Goal: Task Accomplishment & Management: Use online tool/utility

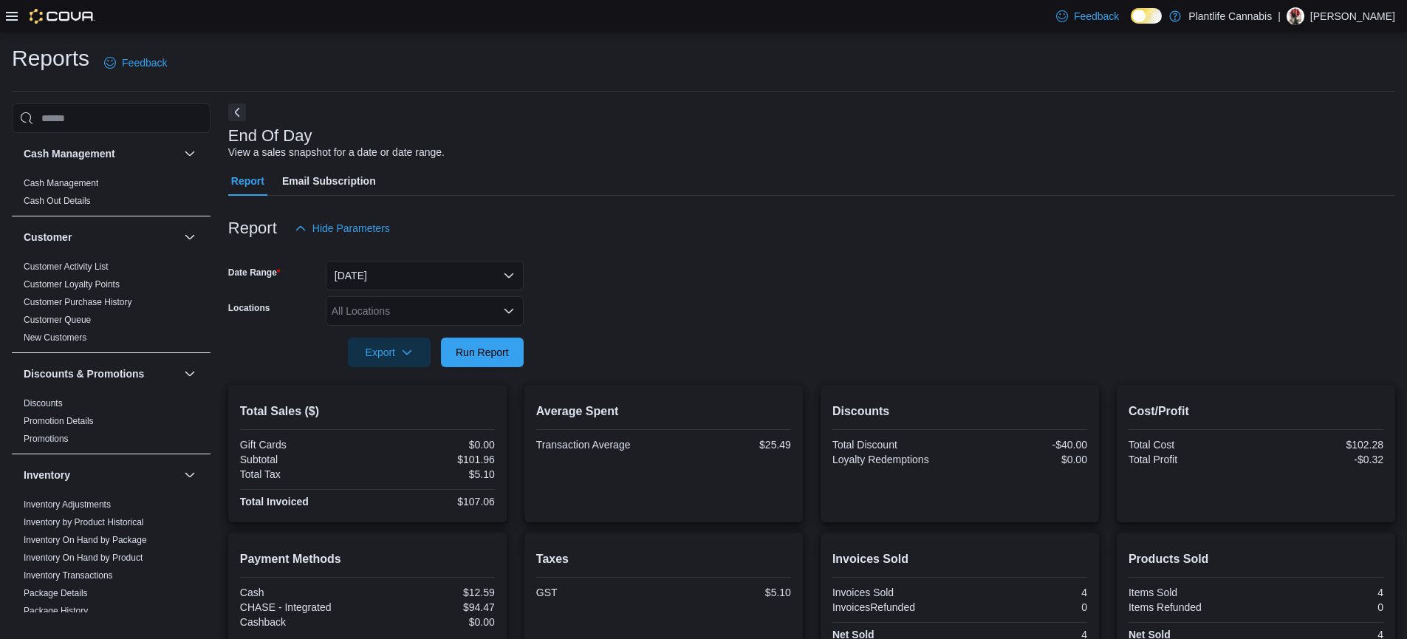
click at [234, 116] on button "Next" at bounding box center [237, 112] width 18 height 18
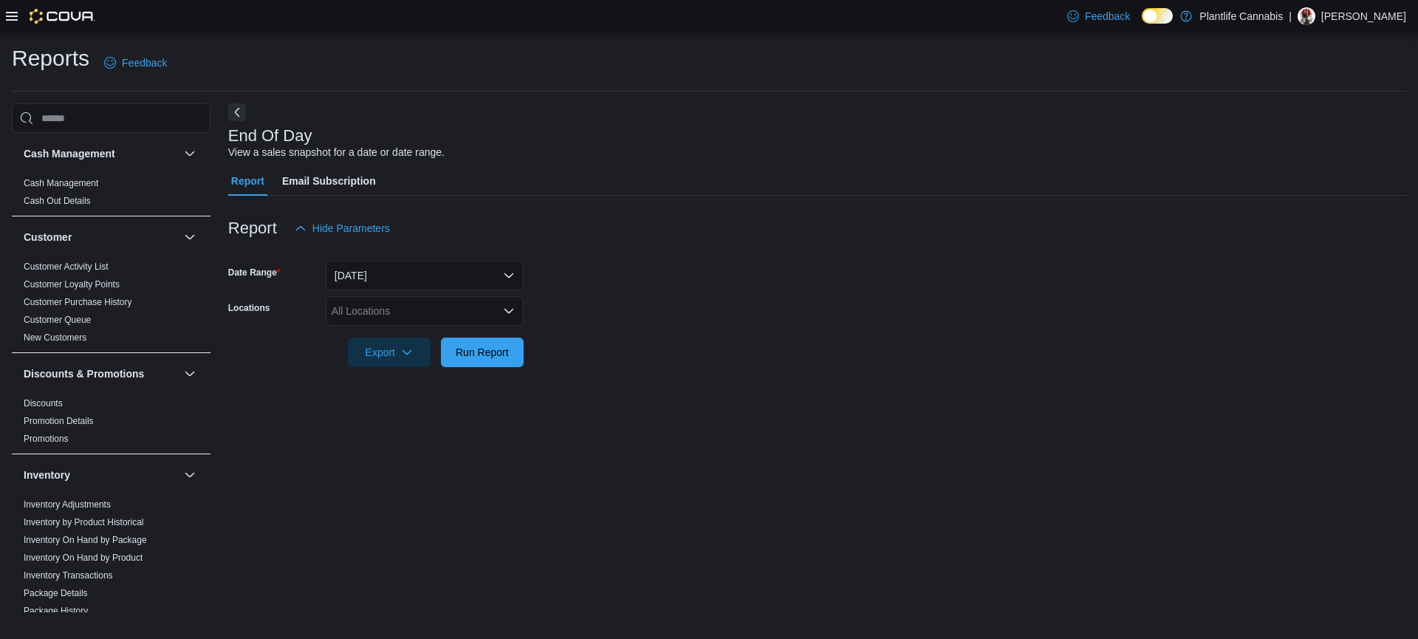
click at [18, 22] on div at bounding box center [50, 16] width 89 height 15
click at [11, 16] on icon at bounding box center [12, 16] width 12 height 9
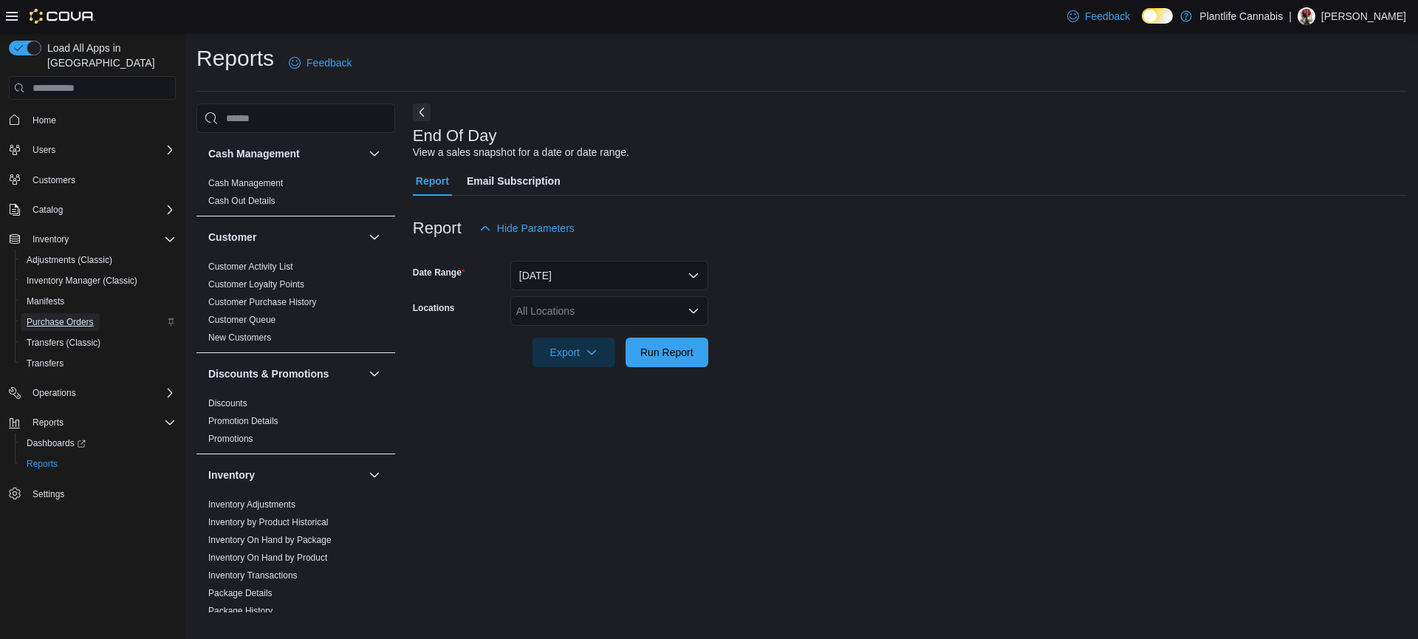
click at [94, 316] on span "Purchase Orders" at bounding box center [60, 322] width 67 height 12
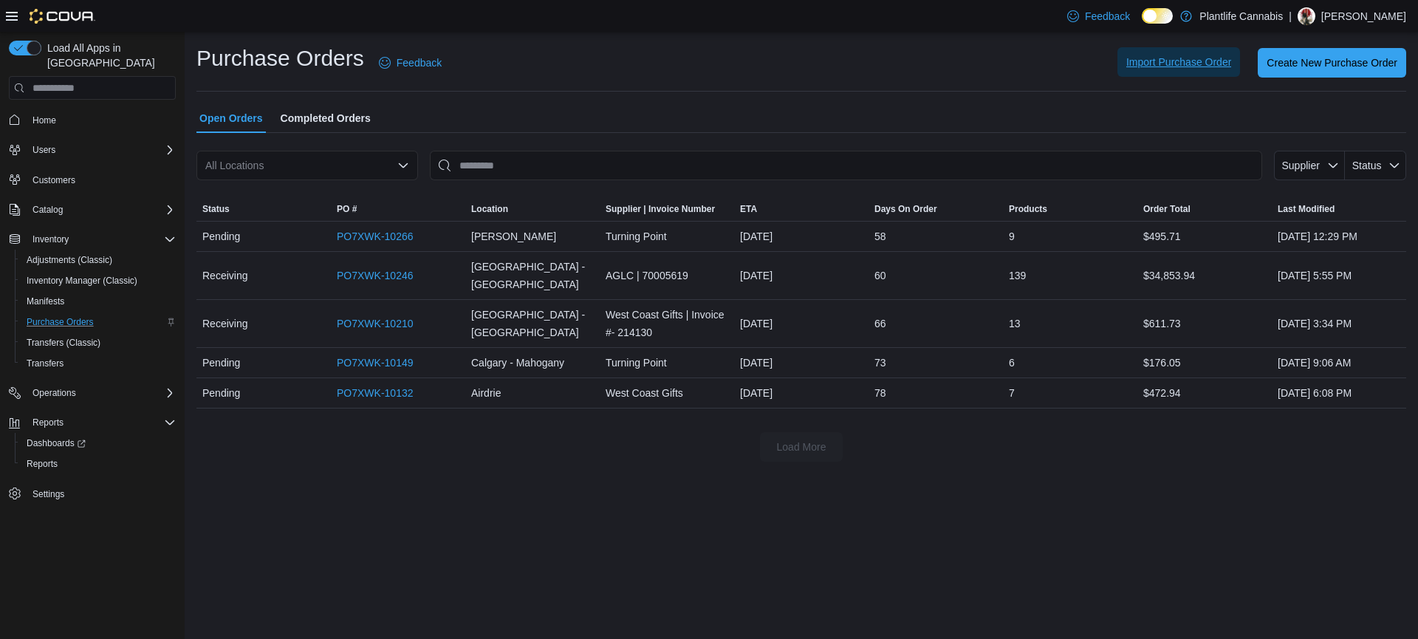
click at [1165, 66] on span "Import Purchase Order" at bounding box center [1178, 62] width 105 height 15
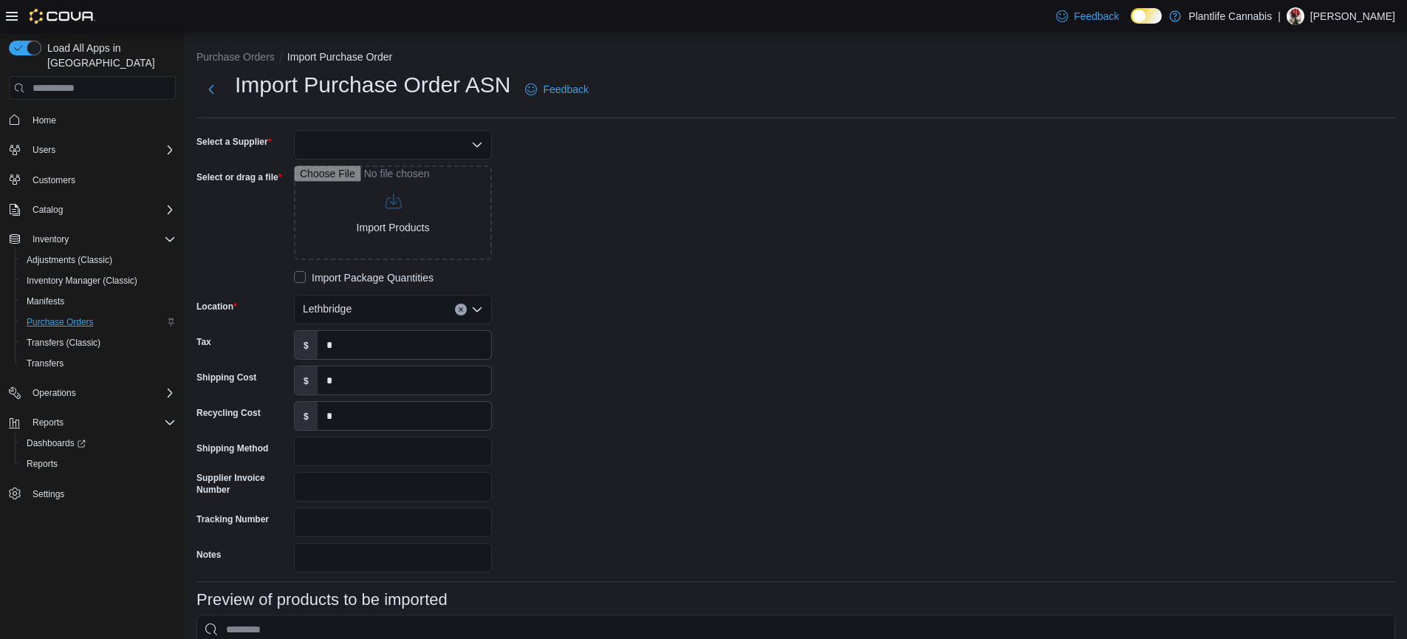
click at [394, 140] on div at bounding box center [393, 145] width 198 height 30
click at [362, 190] on span "AGLC" at bounding box center [402, 191] width 162 height 15
click at [402, 230] on input "Select or drag a file" at bounding box center [393, 212] width 198 height 95
type input "**********"
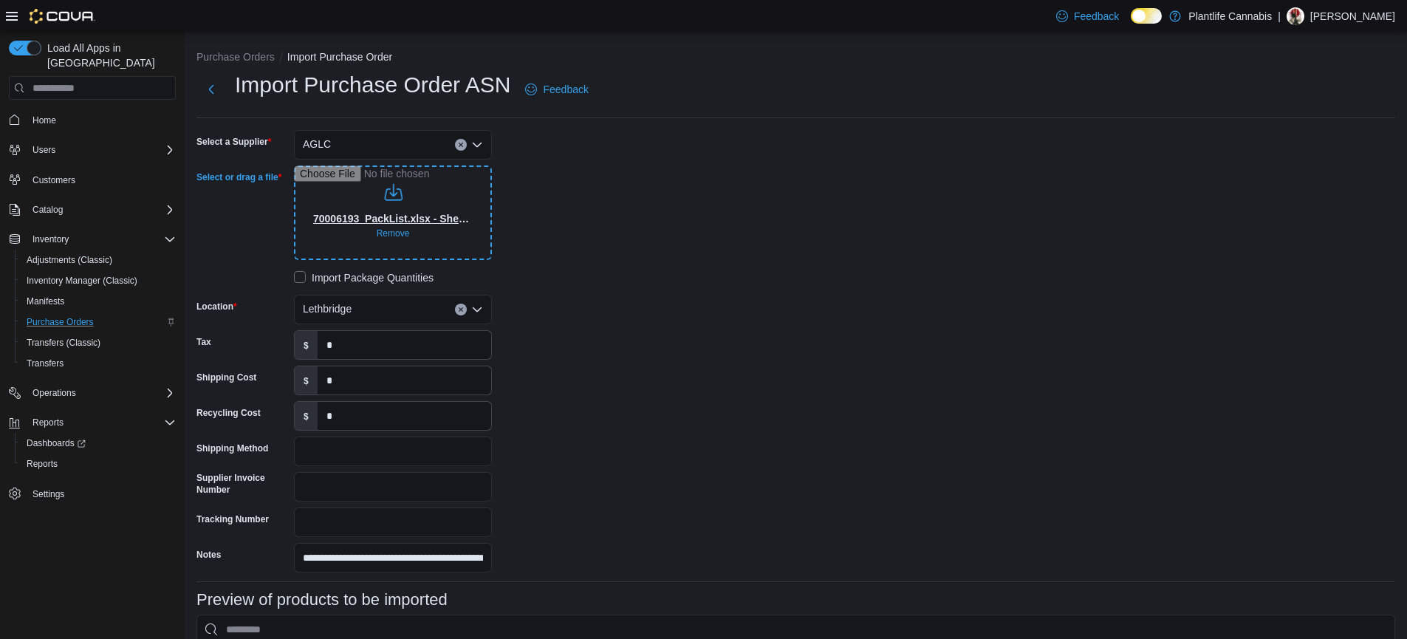
type input "**********"
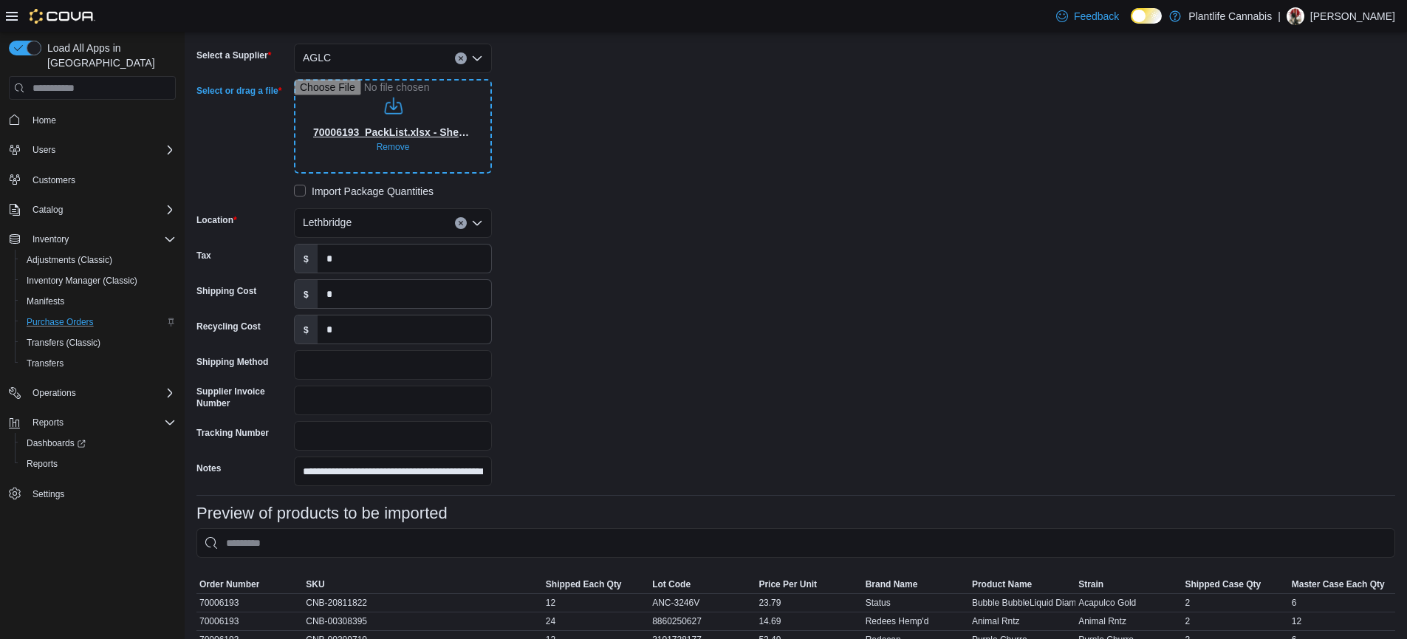
scroll to position [92, 0]
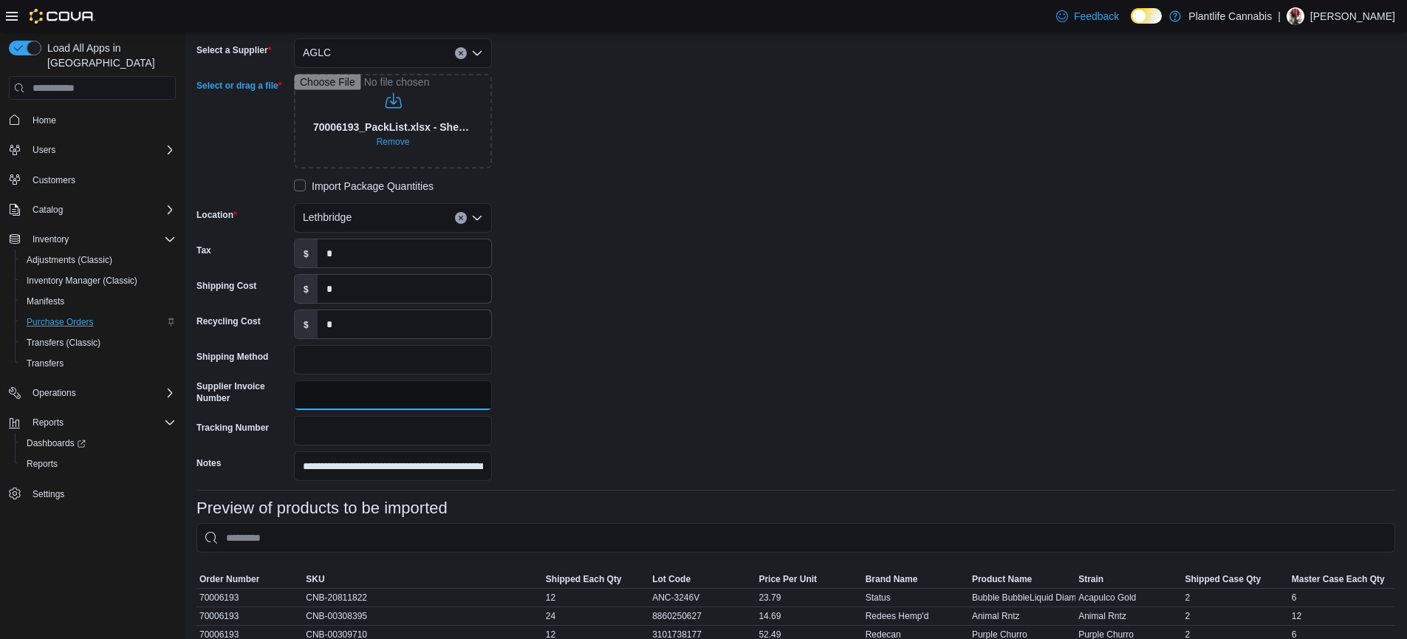
click at [367, 394] on input "Supplier Invoice Number" at bounding box center [393, 395] width 198 height 30
type input "********"
click at [632, 326] on div "**********" at bounding box center [417, 259] width 443 height 442
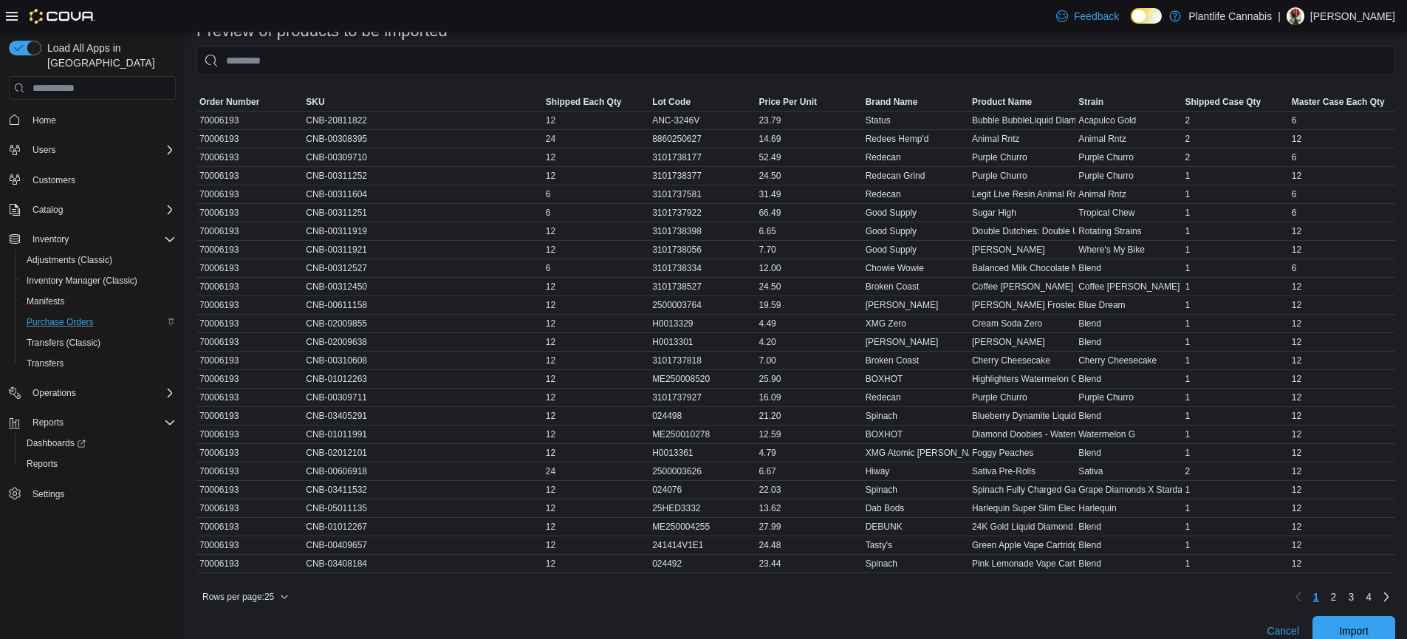
scroll to position [598, 0]
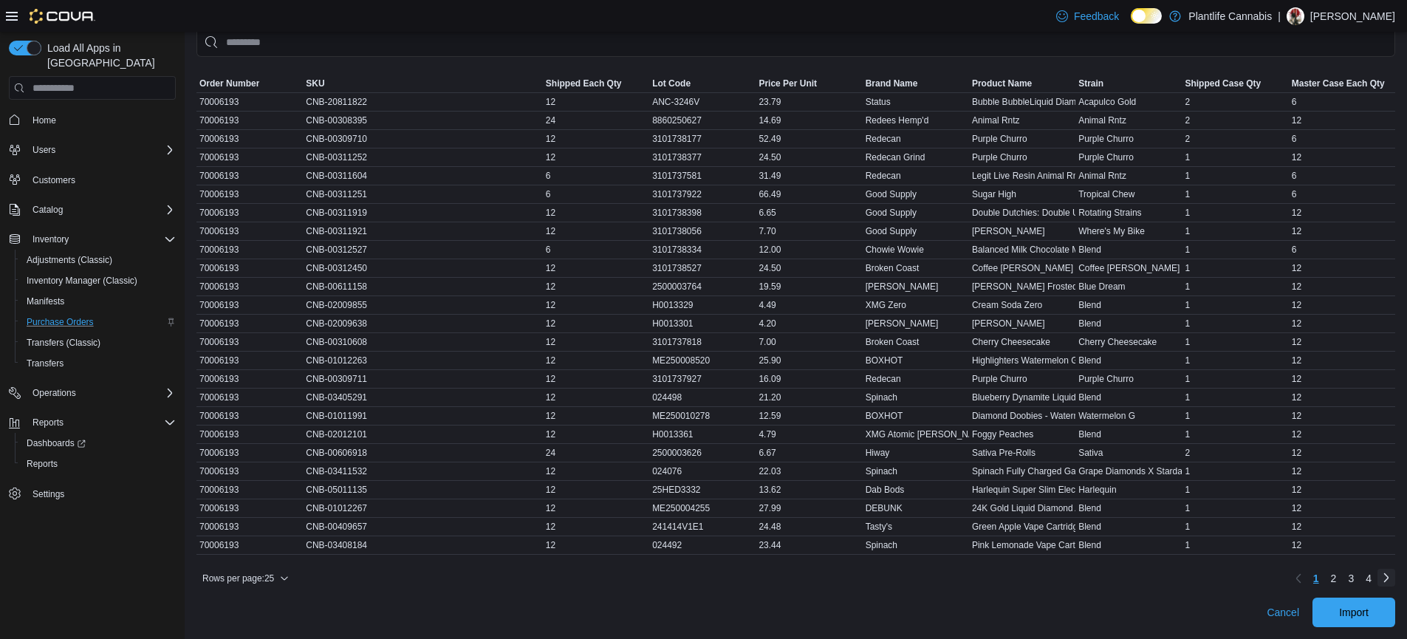
click at [1395, 577] on link "Next page" at bounding box center [1386, 578] width 18 height 18
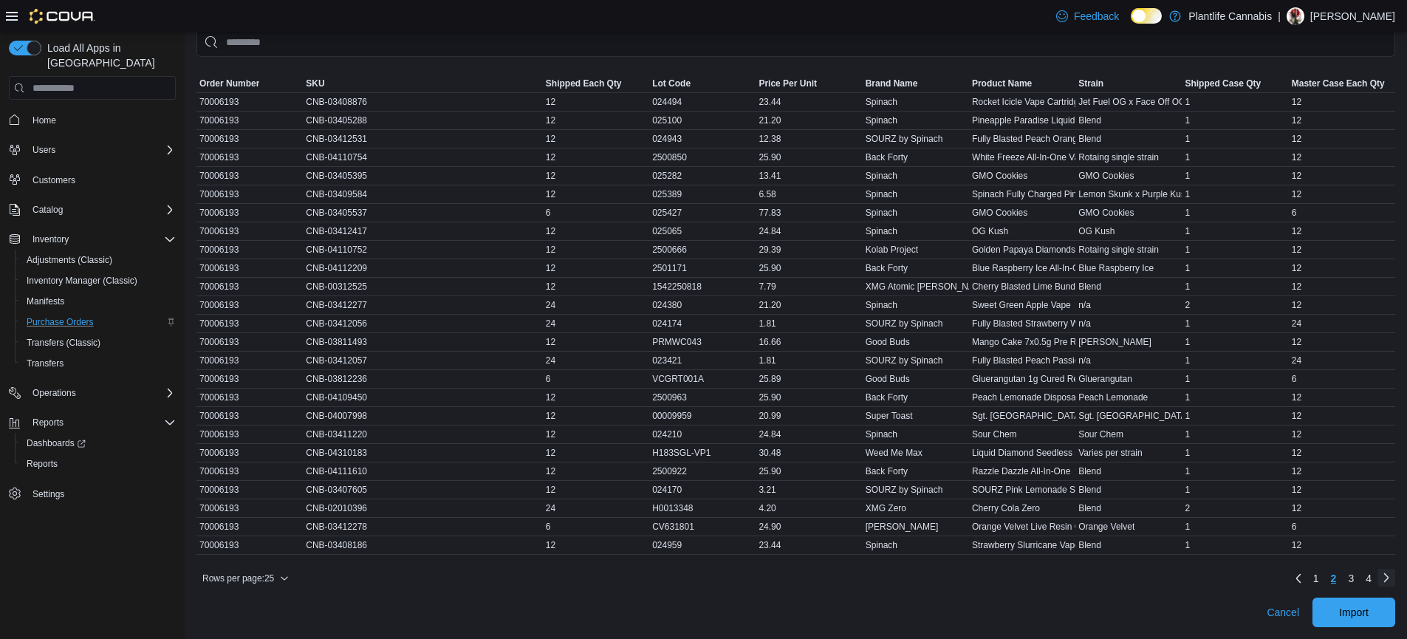
click at [1394, 576] on link "Next page" at bounding box center [1386, 578] width 18 height 18
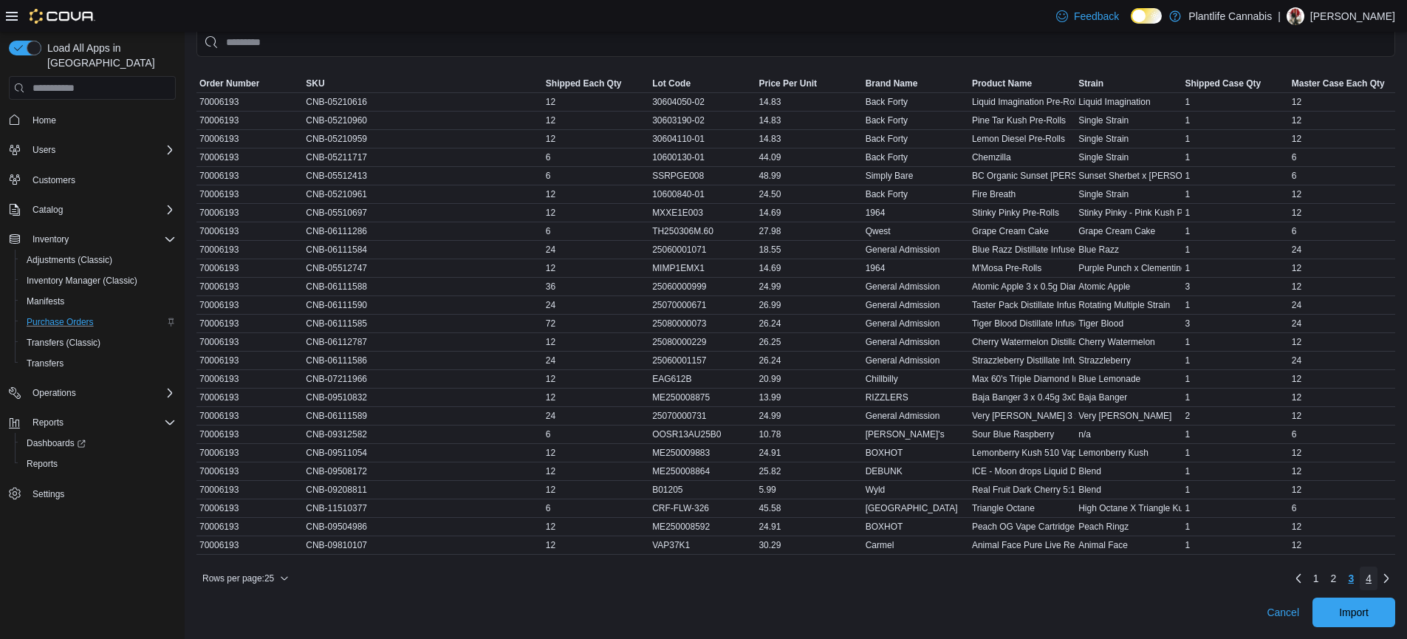
click at [1377, 576] on link "4" at bounding box center [1369, 578] width 18 height 24
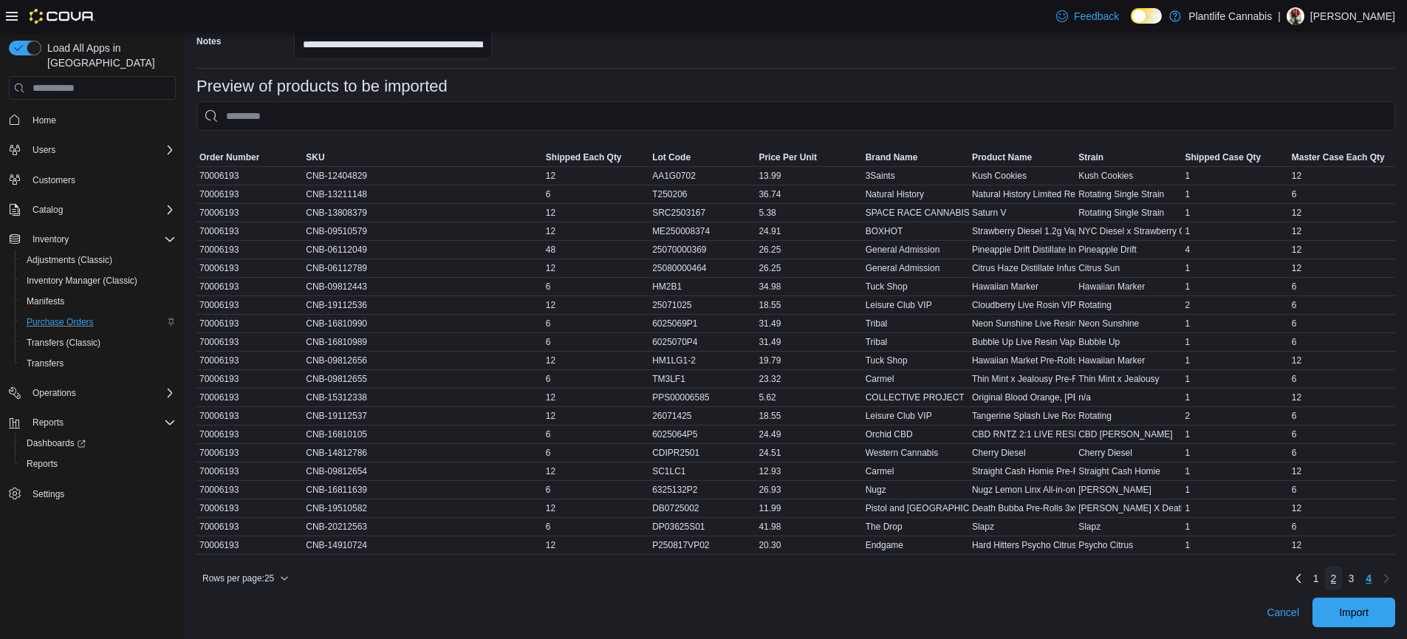
click at [1343, 577] on link "2" at bounding box center [1334, 578] width 18 height 24
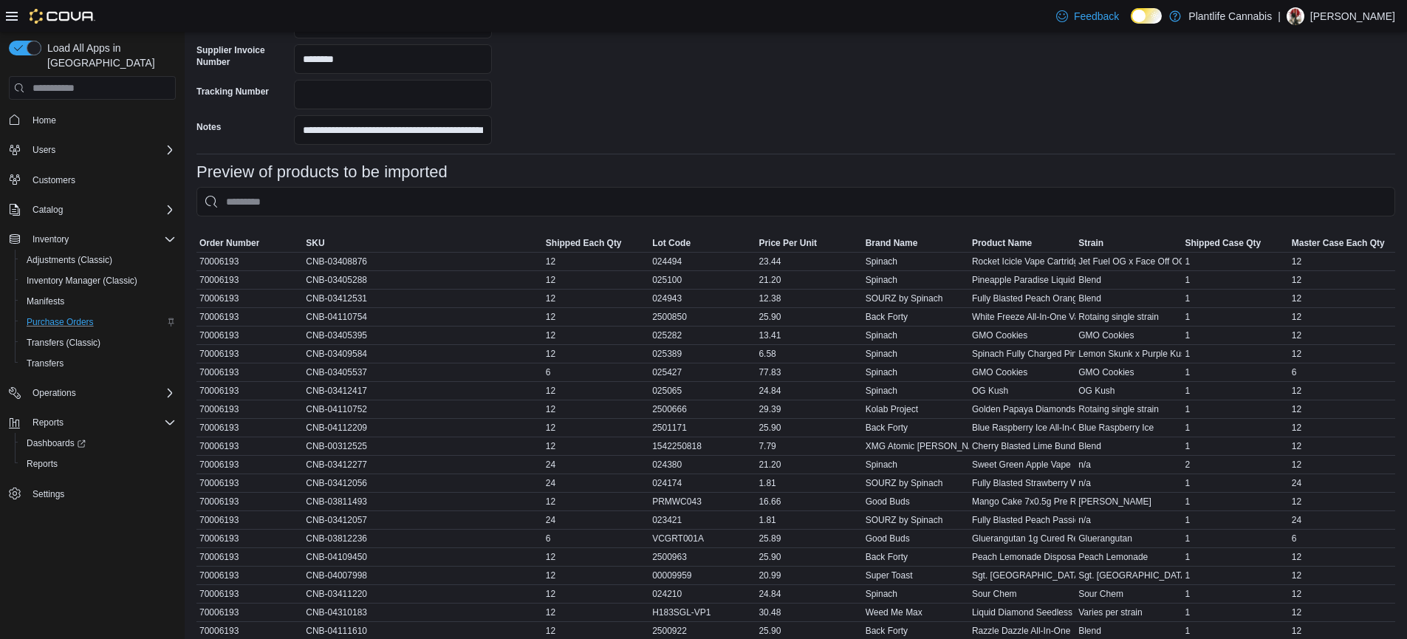
scroll to position [598, 0]
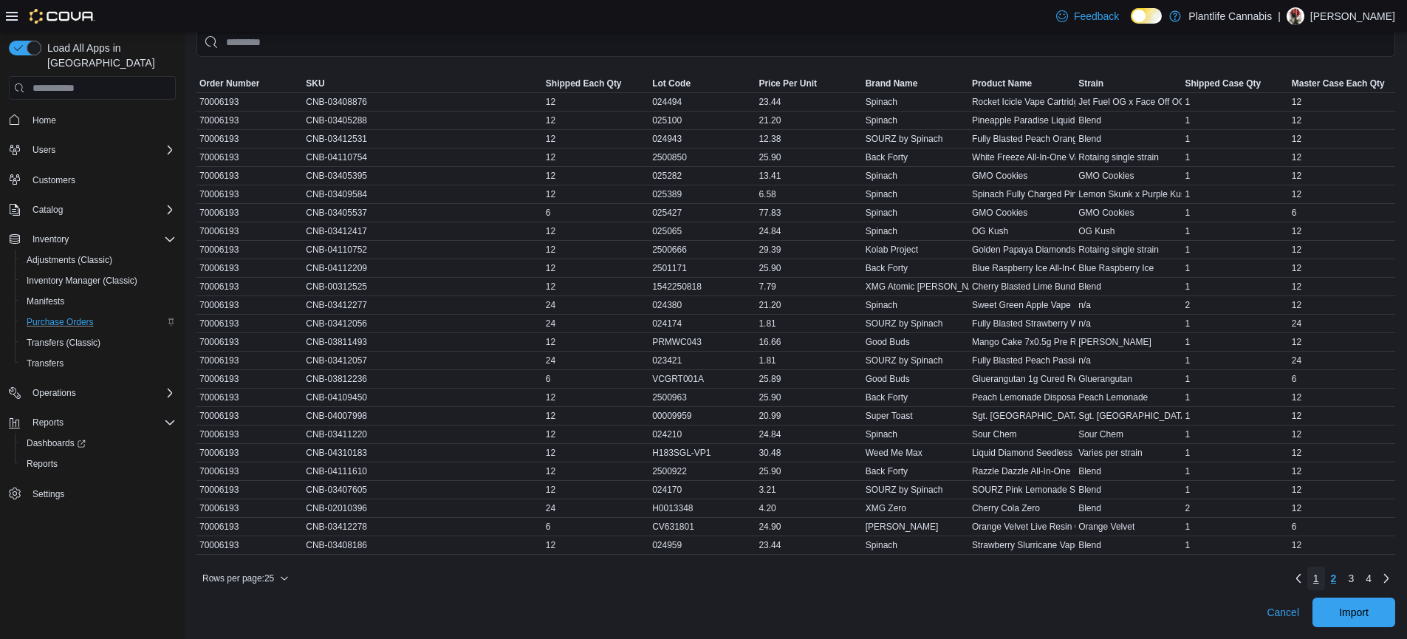
click at [1325, 582] on link "1" at bounding box center [1316, 578] width 18 height 24
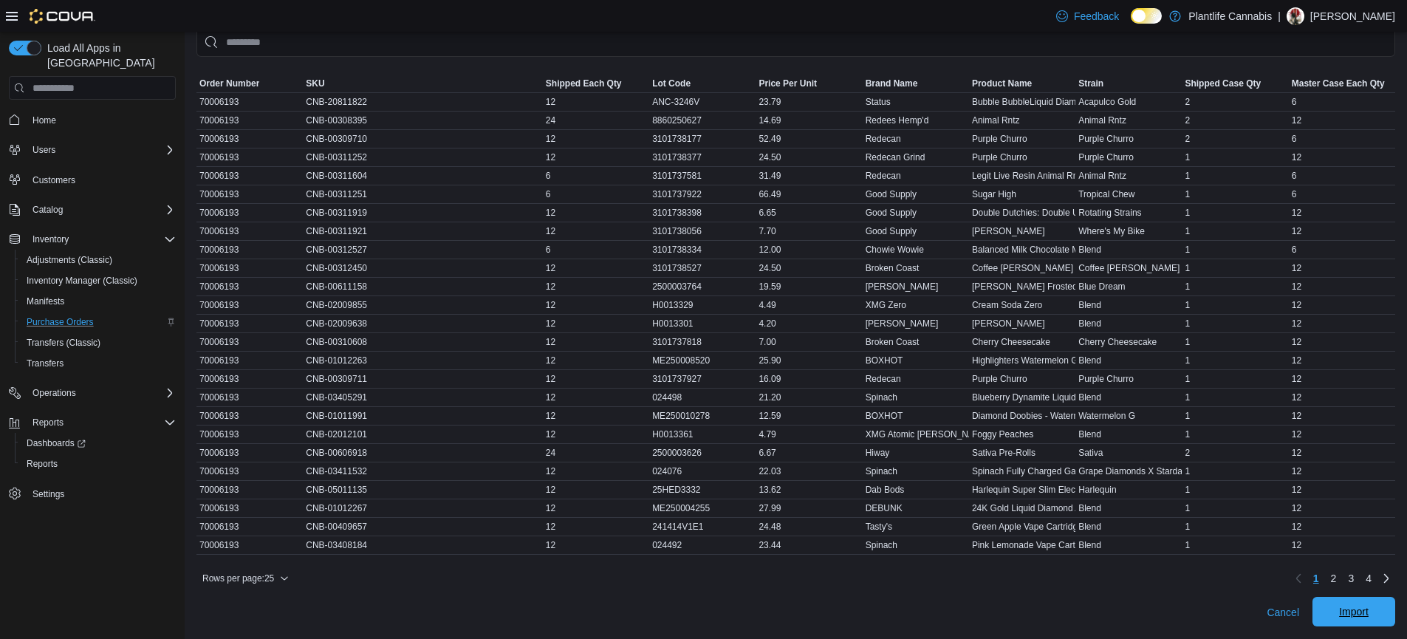
click at [1368, 617] on span "Import" at bounding box center [1354, 611] width 30 height 15
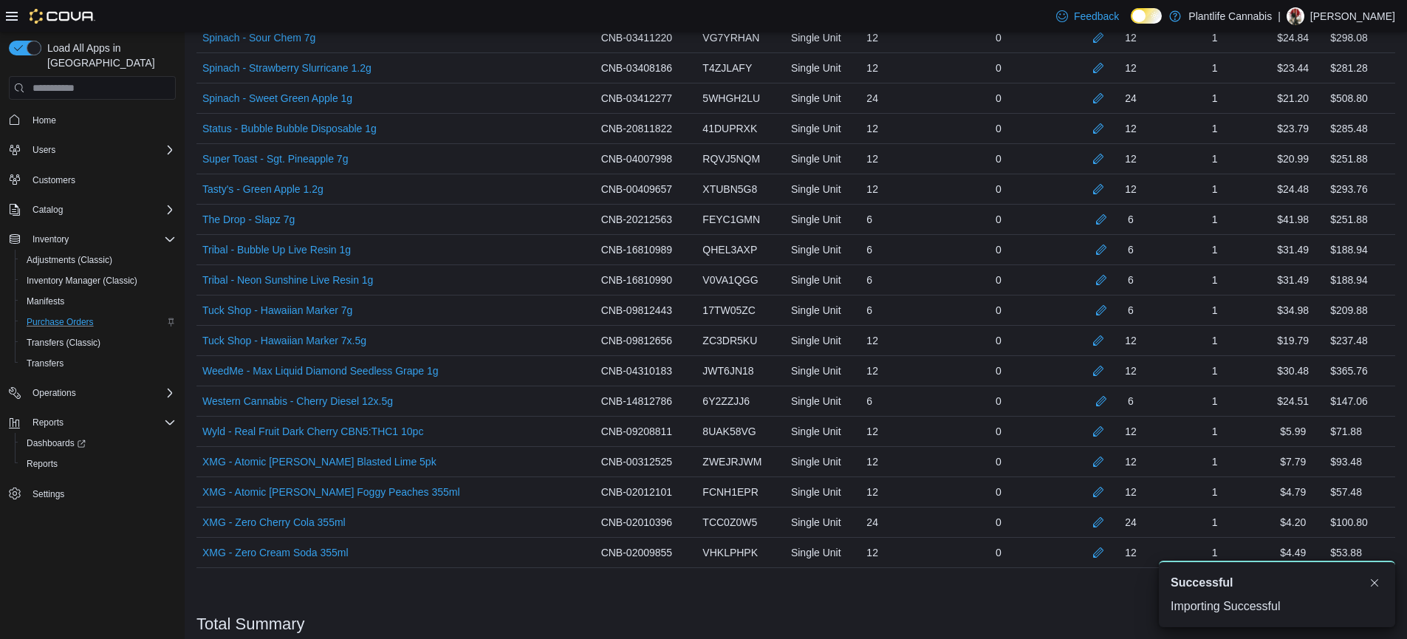
scroll to position [2972, 0]
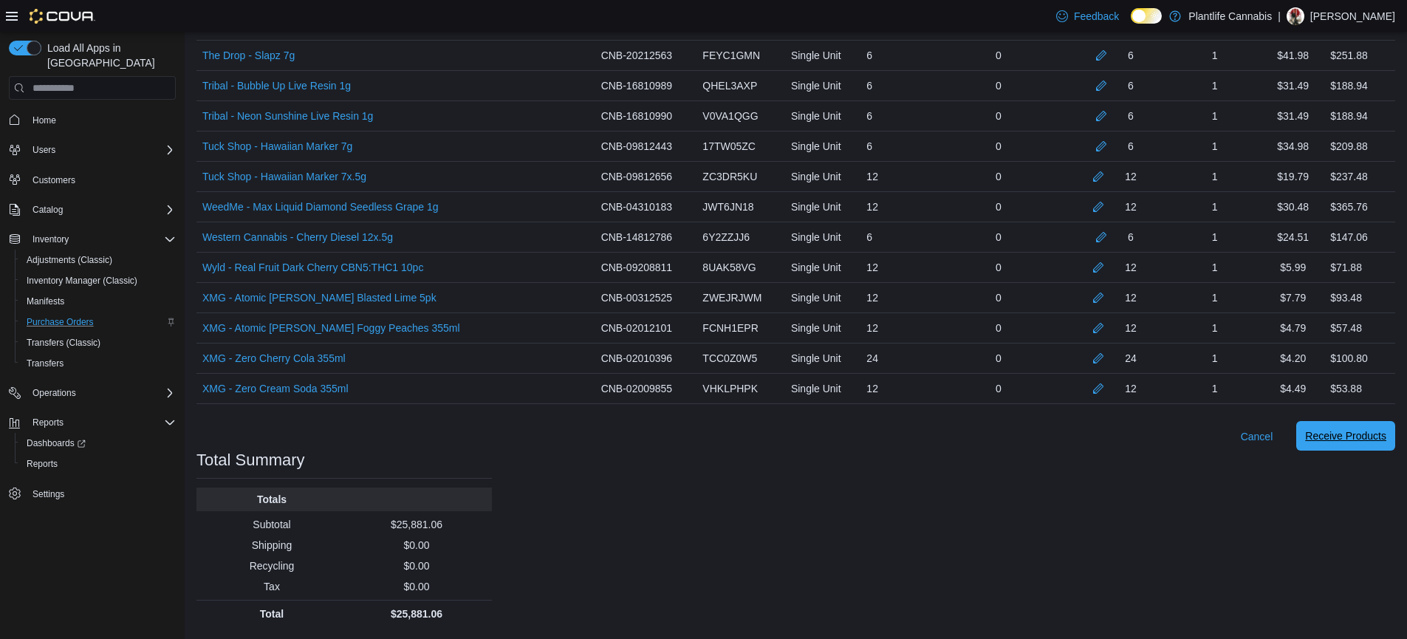
click at [1378, 443] on span "Receive Products" at bounding box center [1345, 436] width 81 height 30
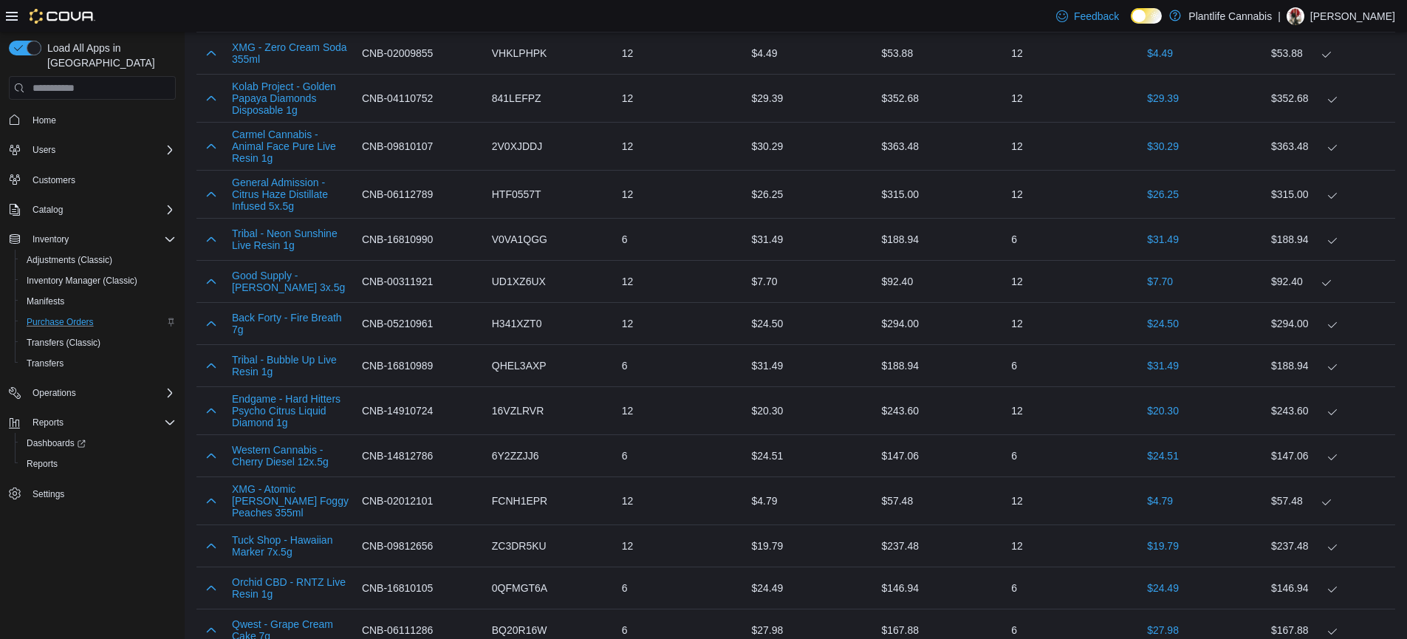
scroll to position [3456, 0]
